Goal: Task Accomplishment & Management: Use online tool/utility

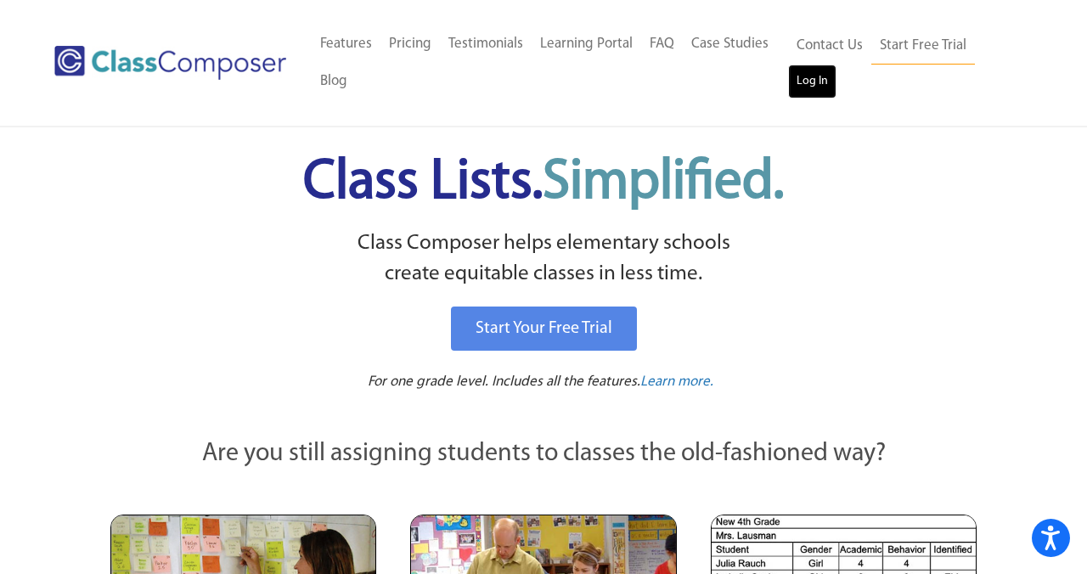
click at [815, 78] on link "Log In" at bounding box center [812, 82] width 48 height 34
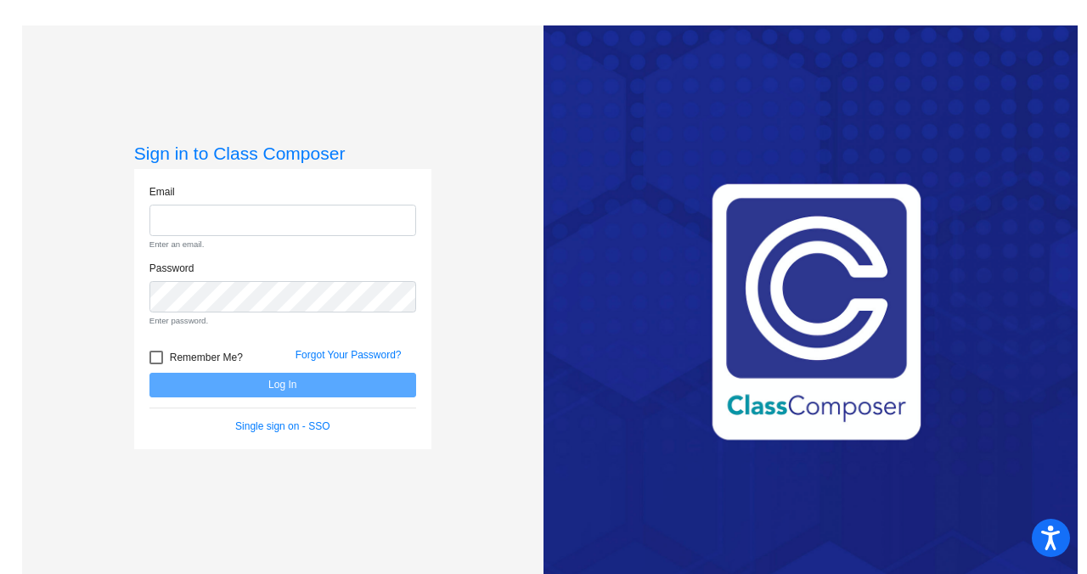
click at [549, 236] on div "Love Class Composer? Share it with a friend! If you're happy with Class Compose…" at bounding box center [810, 312] width 534 height 574
click at [168, 210] on input "email" at bounding box center [282, 220] width 267 height 31
type input "[PERSON_NAME][EMAIL_ADDRESS][DOMAIN_NAME]"
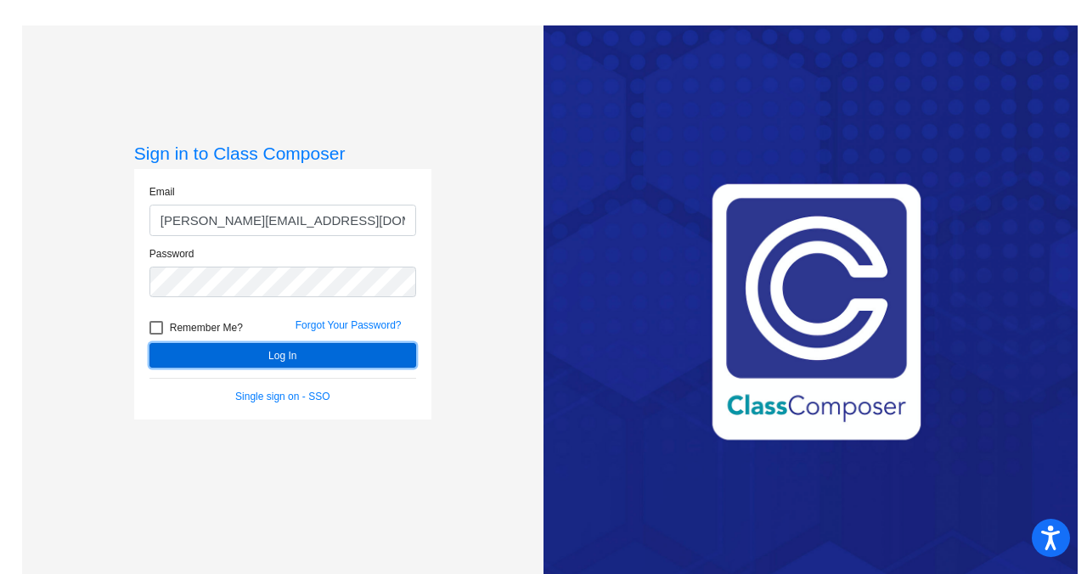
click at [273, 355] on button "Log In" at bounding box center [282, 355] width 267 height 25
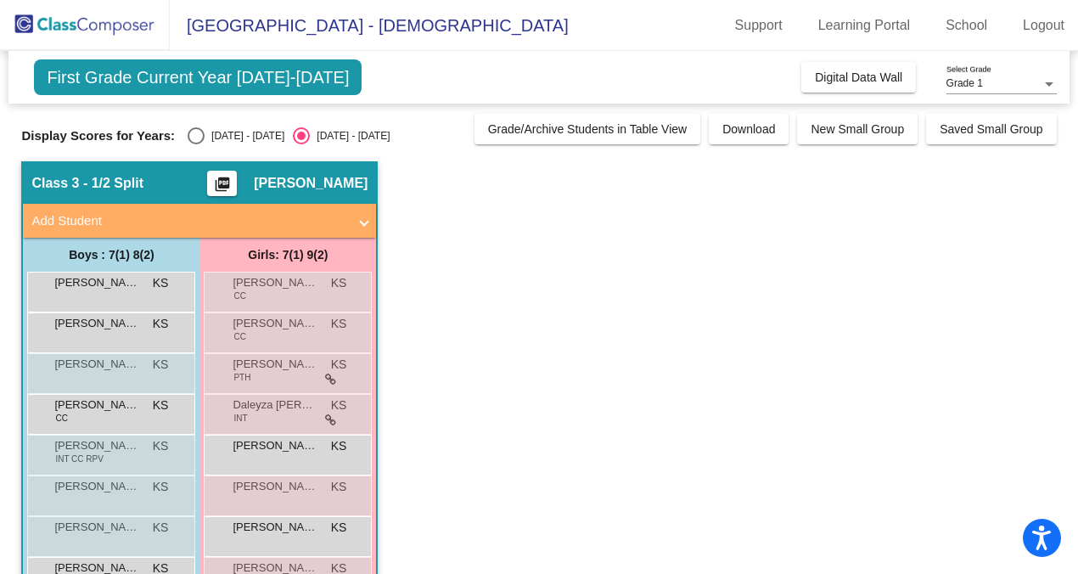
click at [191, 138] on div "Select an option" at bounding box center [196, 135] width 17 height 17
click at [195, 144] on input "2024 - 2025" at bounding box center [195, 144] width 1 height 1
radio input "true"
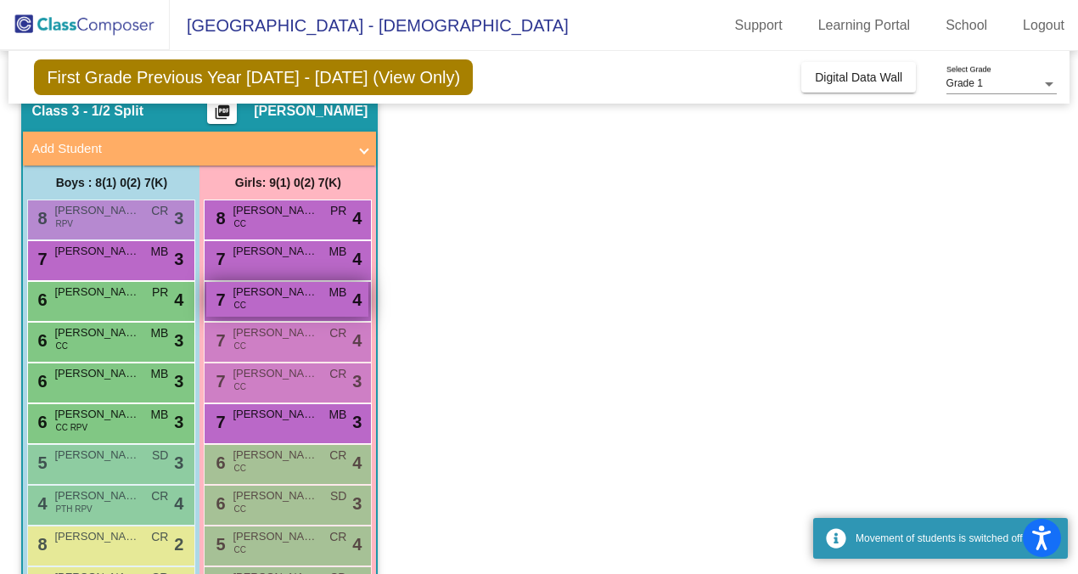
scroll to position [82, 0]
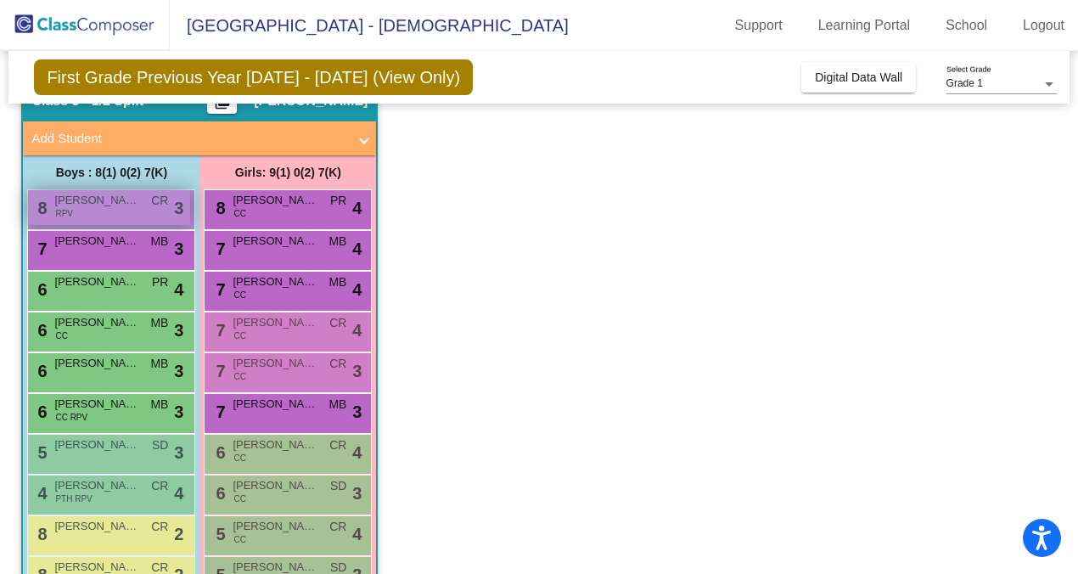
click at [99, 215] on div "8 Stefano Rodriguez RPV CR lock do_not_disturb_alt 3" at bounding box center [109, 207] width 162 height 35
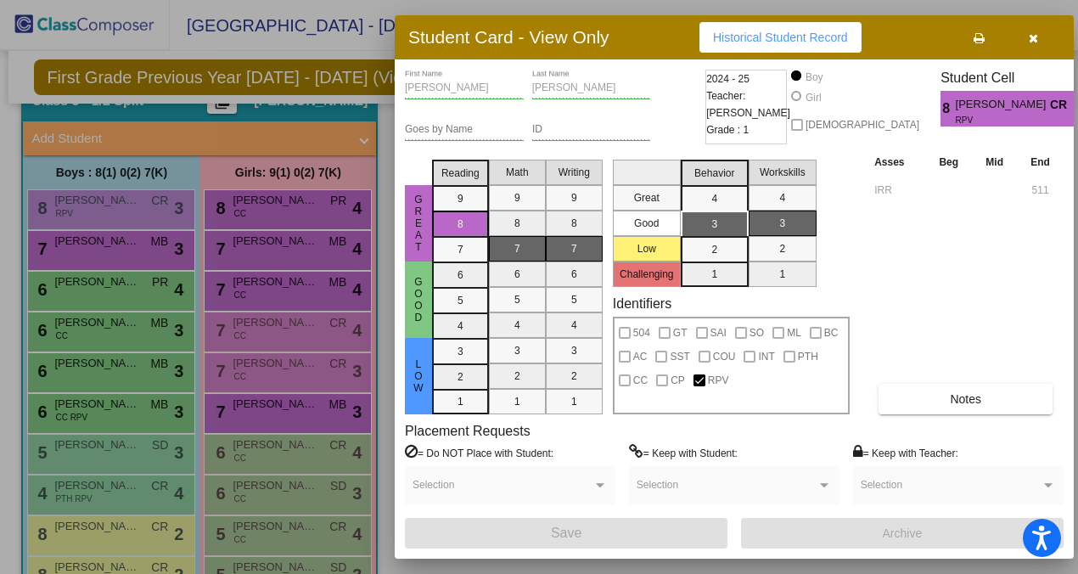
click at [601, 484] on div at bounding box center [600, 485] width 8 height 4
click at [245, 34] on div at bounding box center [539, 287] width 1078 height 574
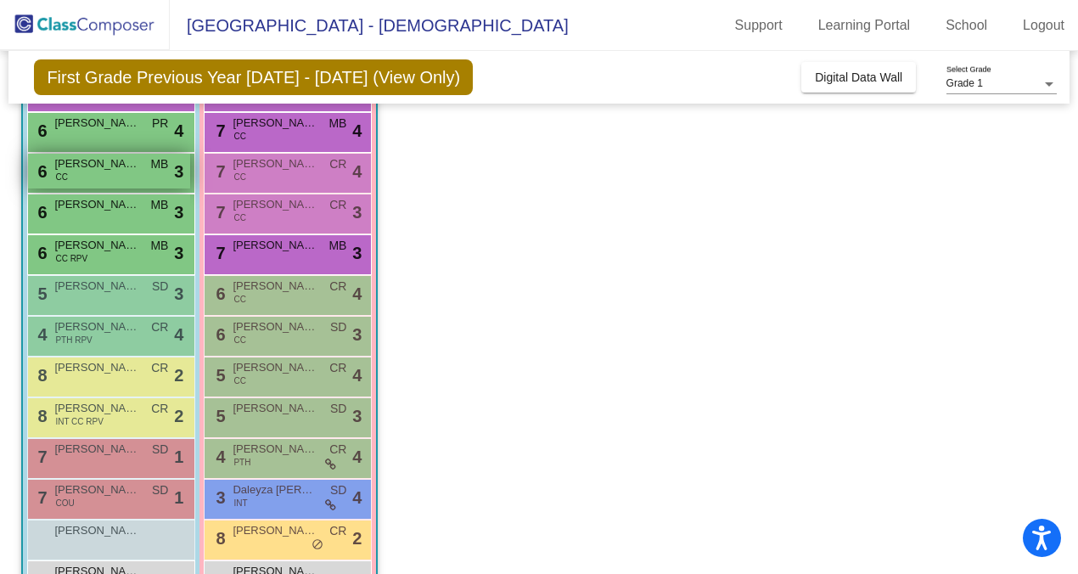
scroll to position [247, 0]
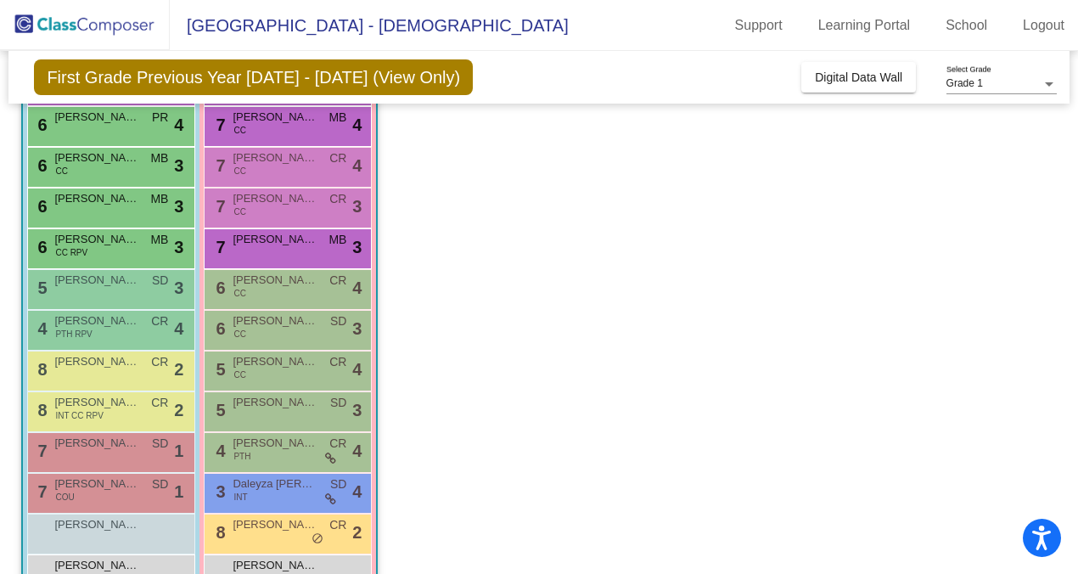
click at [309, 470] on div "4 Dalary Madrigal PTH CR lock do_not_disturb_alt 4" at bounding box center [288, 452] width 168 height 41
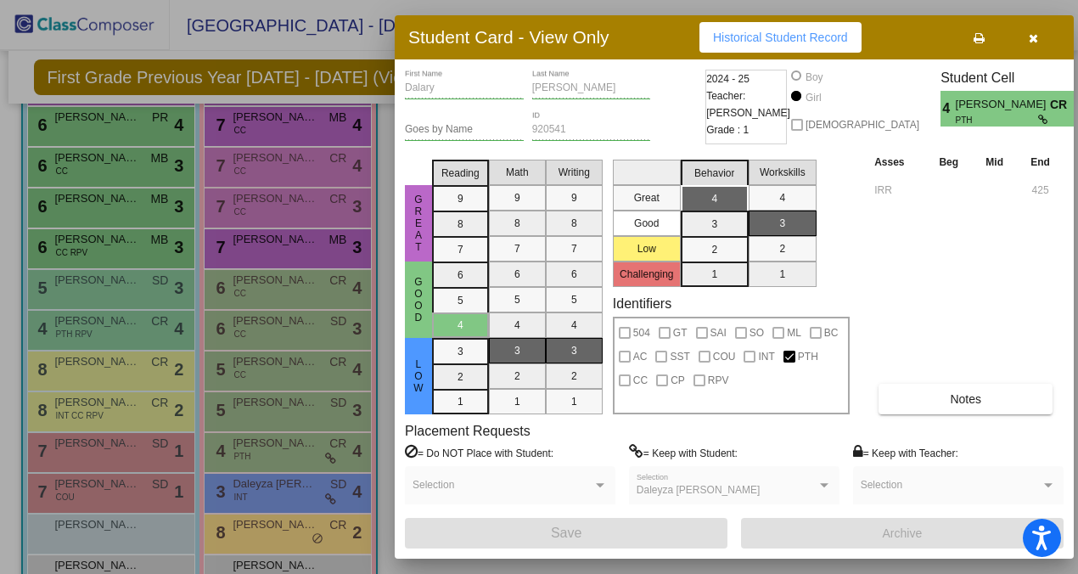
click at [1033, 40] on icon "button" at bounding box center [1033, 38] width 9 height 12
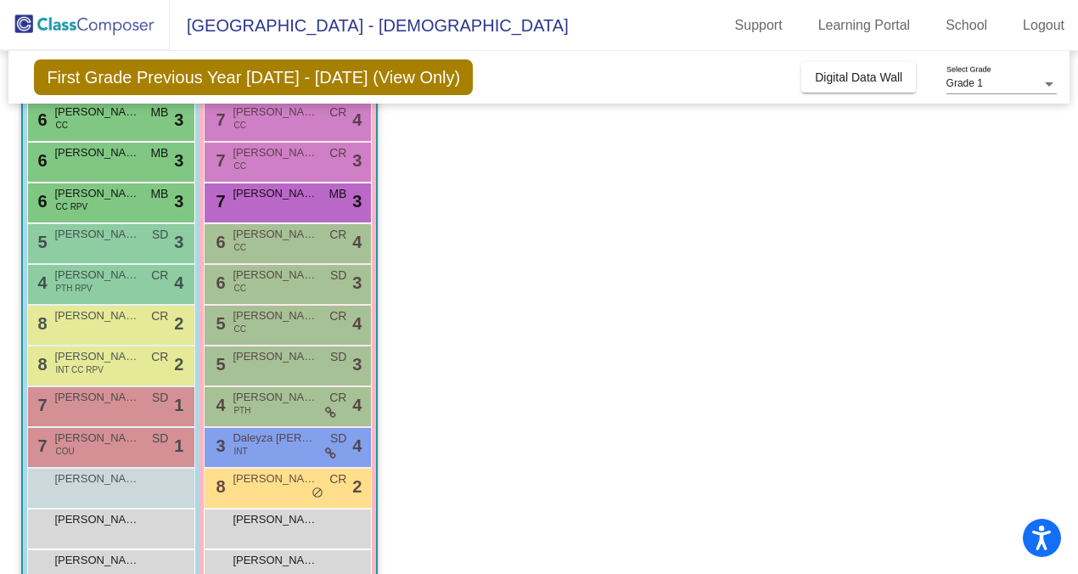
scroll to position [296, 0]
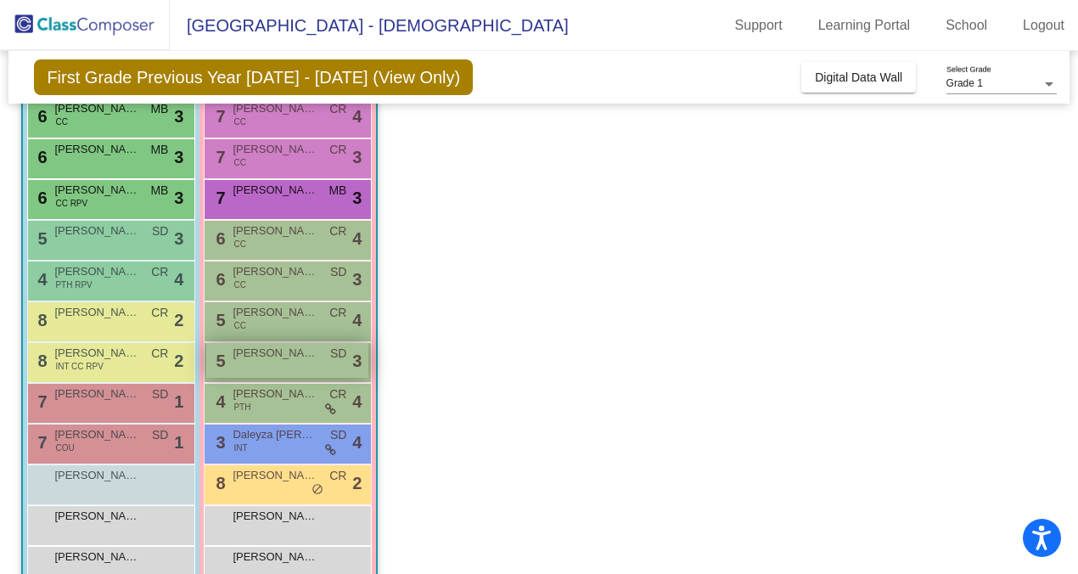
click at [267, 373] on div "5 Genevieve Mihai SD lock do_not_disturb_alt 3" at bounding box center [287, 360] width 162 height 35
